Goal: Find specific page/section: Find specific page/section

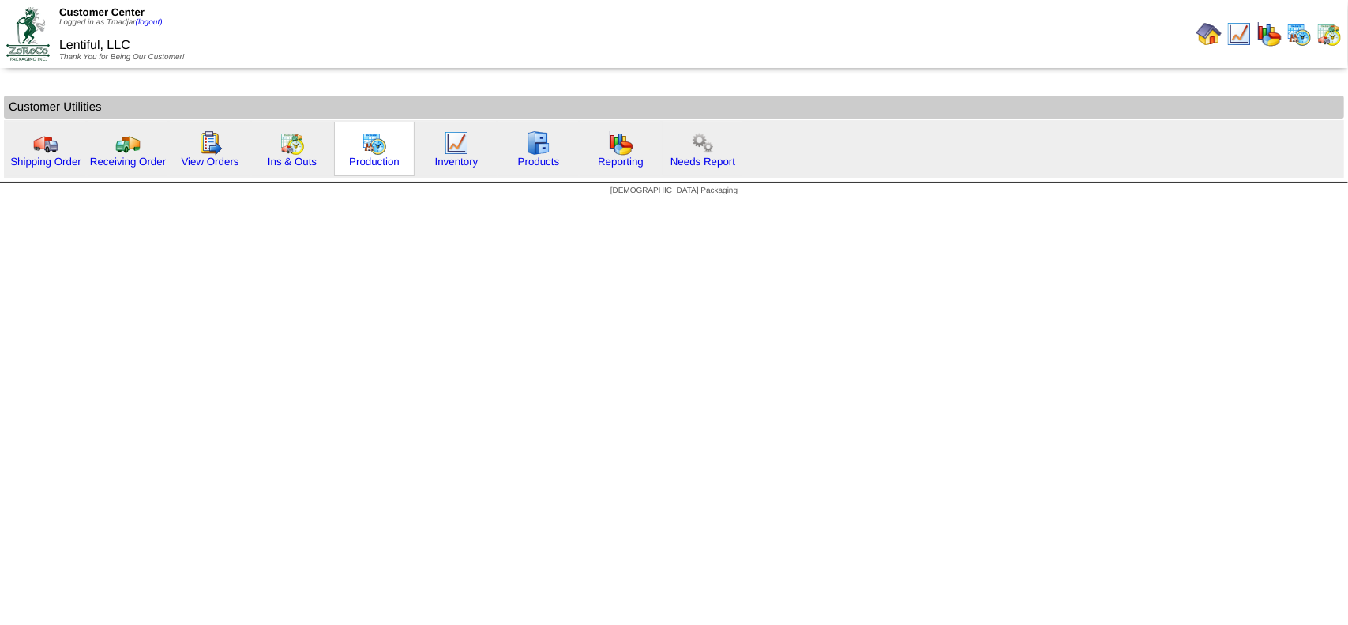
click at [380, 154] on img at bounding box center [374, 142] width 25 height 25
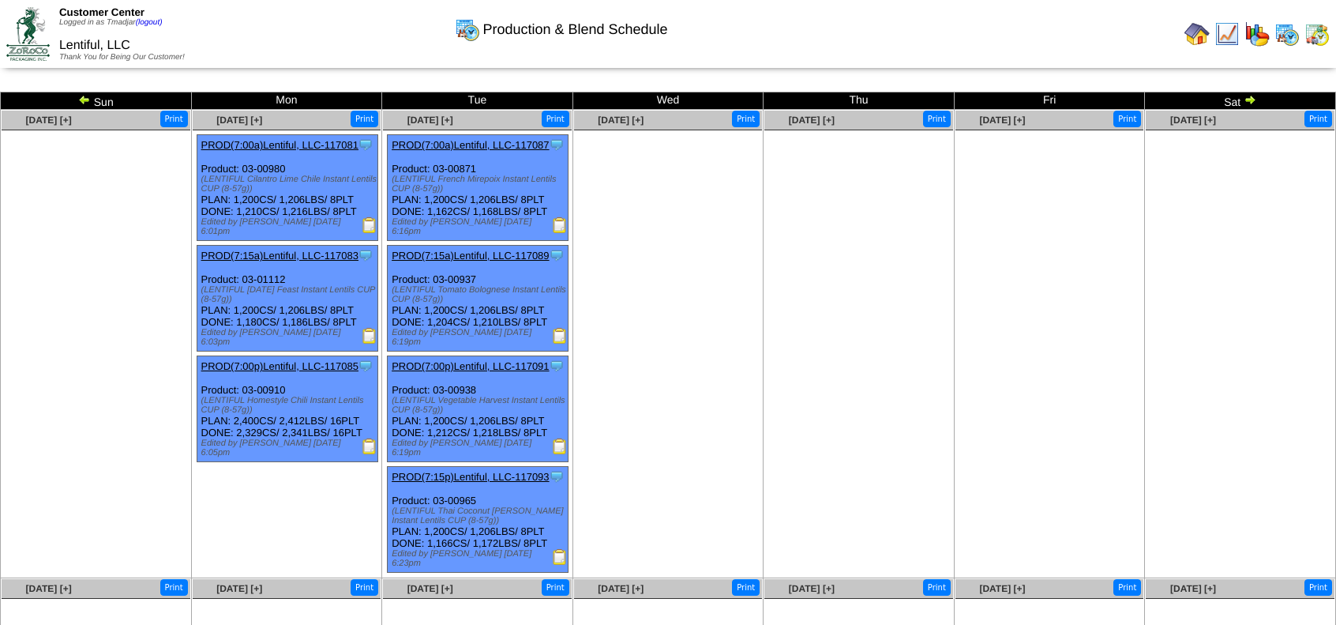
click at [1250, 96] on img at bounding box center [1250, 99] width 13 height 13
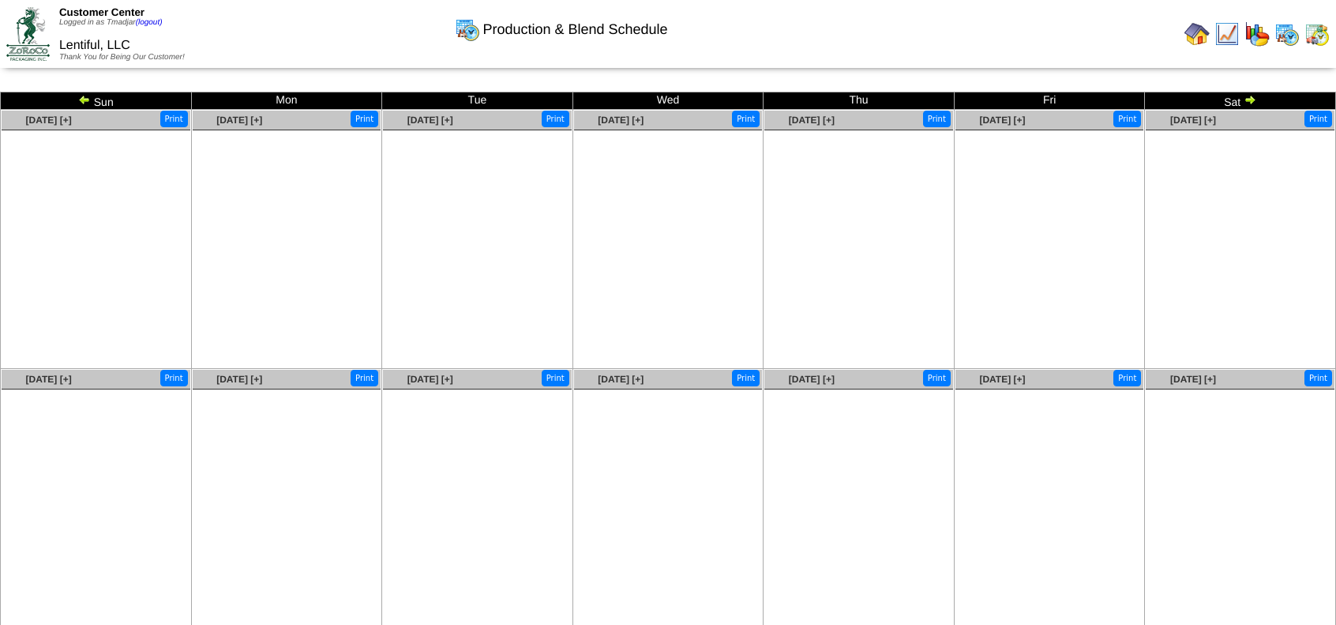
click at [81, 99] on img at bounding box center [84, 99] width 13 height 13
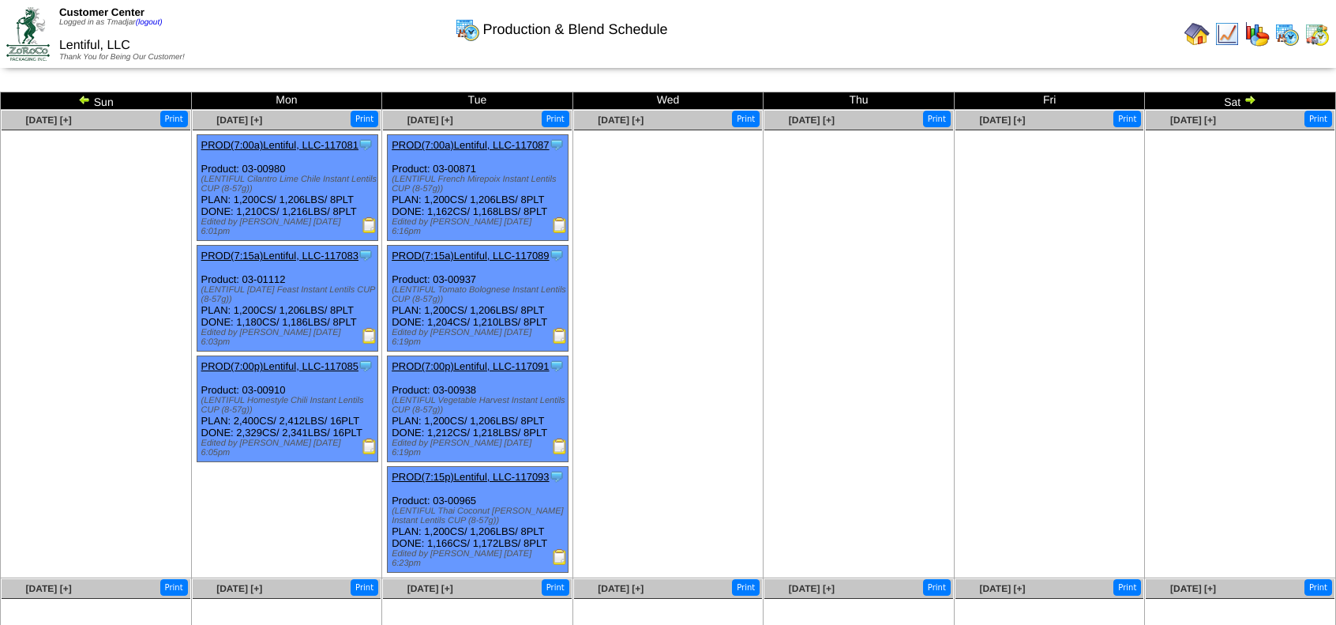
click at [1313, 31] on img at bounding box center [1317, 33] width 25 height 25
